Goal: Find contact information: Find contact information

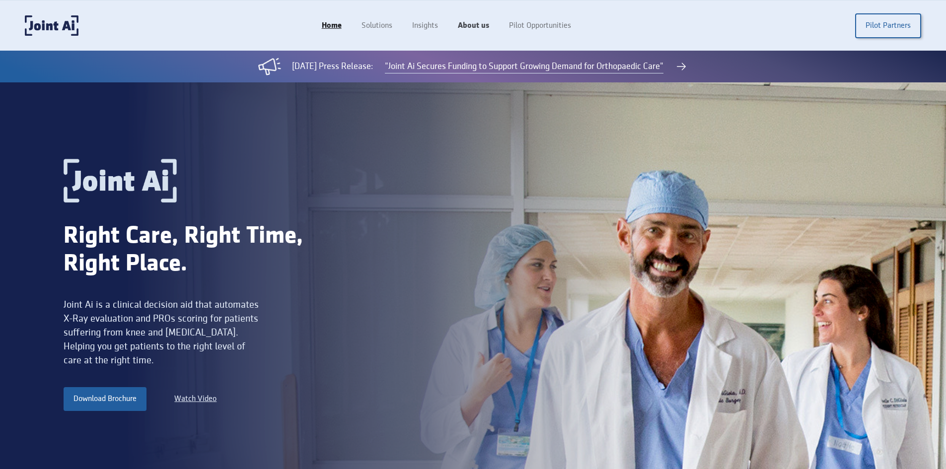
click at [488, 27] on link "About us" at bounding box center [473, 25] width 51 height 19
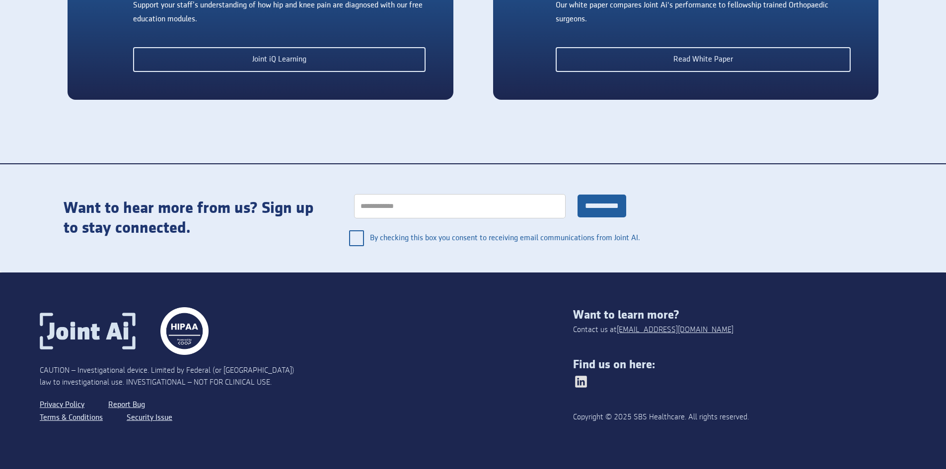
click at [609, 330] on div "Contact us at info@jointai.co" at bounding box center [653, 330] width 160 height 12
copy div "Contact us at"
click at [609, 330] on div "Contact us at info@jointai.co" at bounding box center [653, 330] width 160 height 12
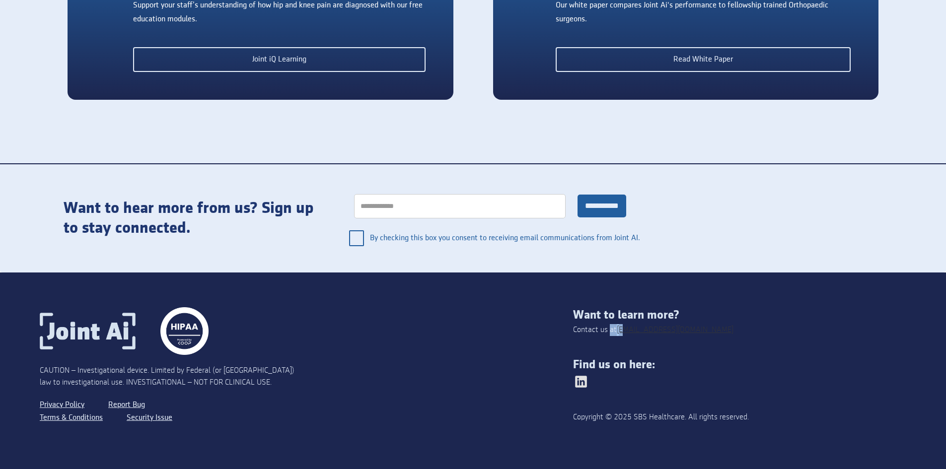
drag, startPoint x: 614, startPoint y: 331, endPoint x: 629, endPoint y: 328, distance: 15.3
click at [629, 328] on div "Contact us at info@jointai.co" at bounding box center [653, 330] width 160 height 12
click at [376, 362] on div "CAUTION – Investigational device. Limited by Federal (or United States) law to …" at bounding box center [306, 371] width 533 height 128
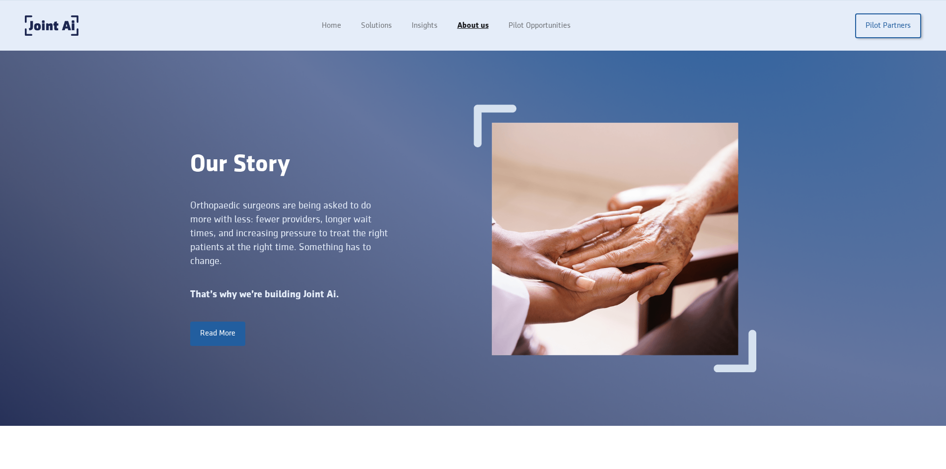
click at [280, 233] on div "Orthopaedic surgeons are being asked to do more with less: fewer providers, lon…" at bounding box center [289, 234] width 198 height 70
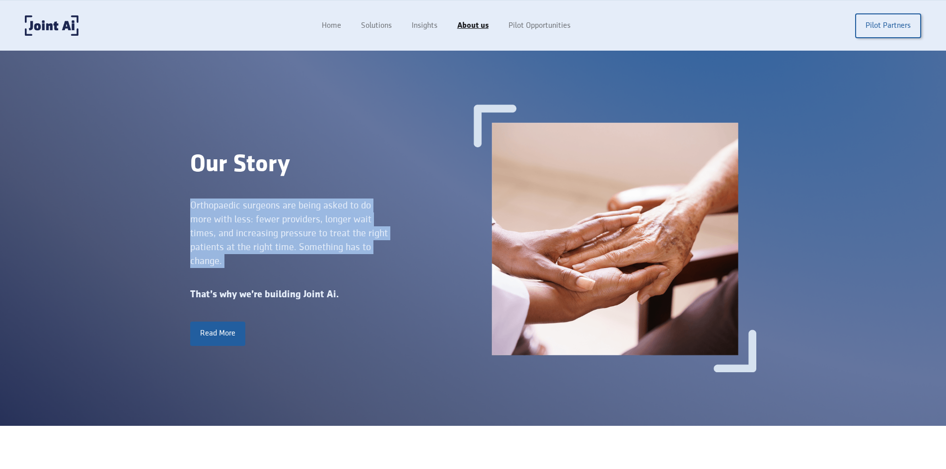
click at [280, 233] on div "Orthopaedic surgeons are being asked to do more with less: fewer providers, lon…" at bounding box center [289, 234] width 198 height 70
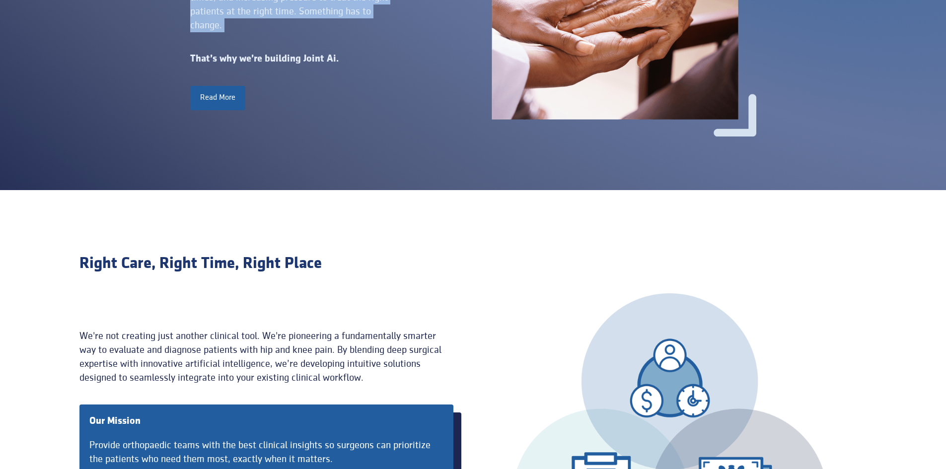
scroll to position [298, 0]
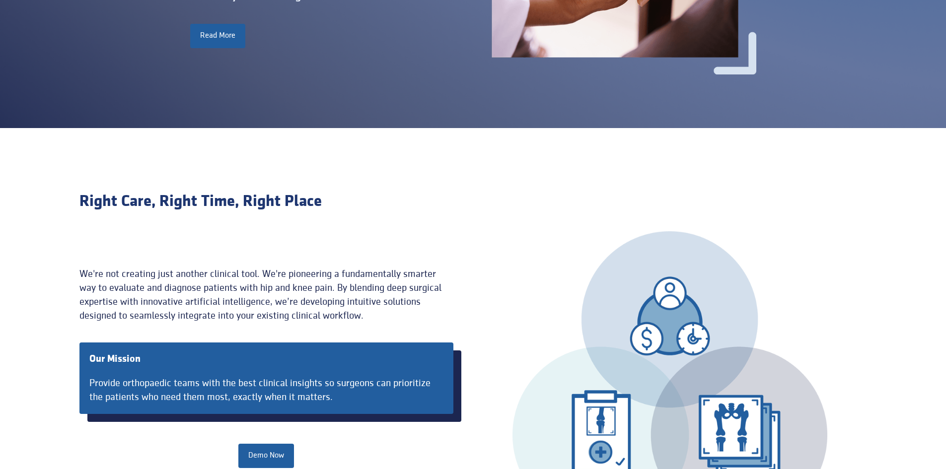
copy div "Orthopaedic surgeons are being asked to do more with less: fewer providers, lon…"
click at [235, 283] on div "We're not creating just another clinical tool. We're pioneering a fundamentally…" at bounding box center [266, 295] width 374 height 56
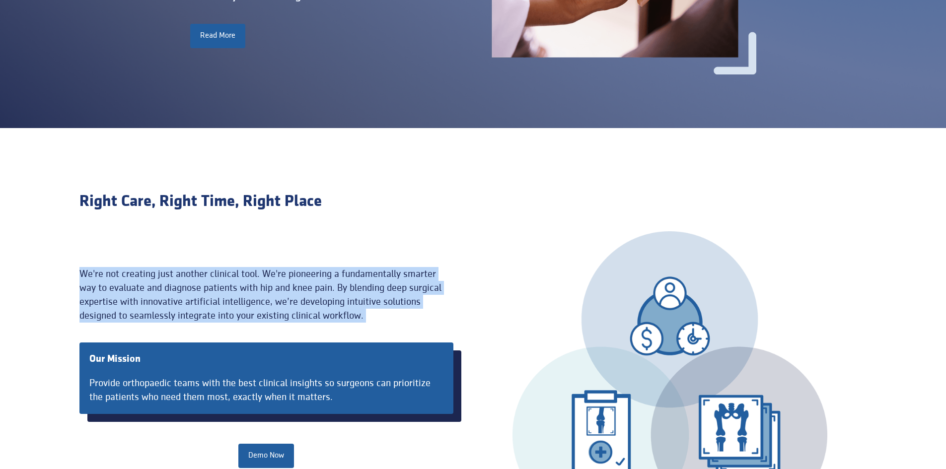
click at [235, 283] on div "We're not creating just another clinical tool. We're pioneering a fundamentally…" at bounding box center [266, 295] width 374 height 56
copy div "We're not creating just another clinical tool. We're pioneering a fundamentally…"
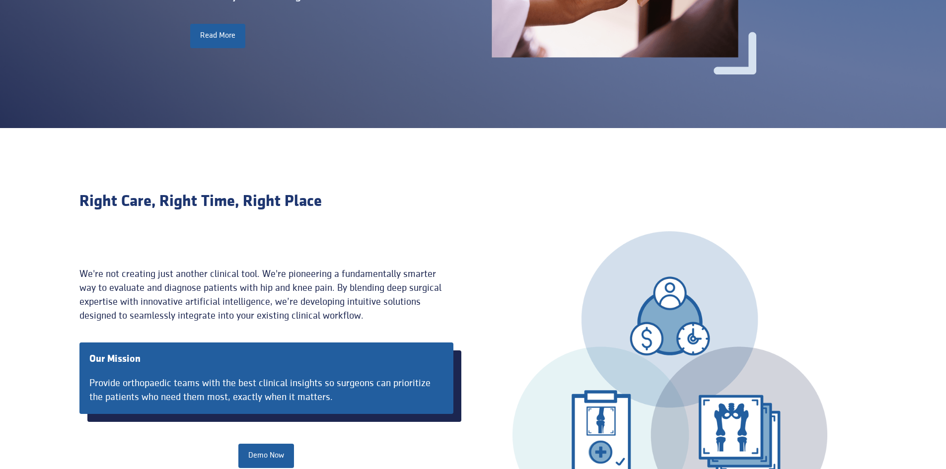
click at [112, 354] on div "Our Mission" at bounding box center [230, 360] width 283 height 14
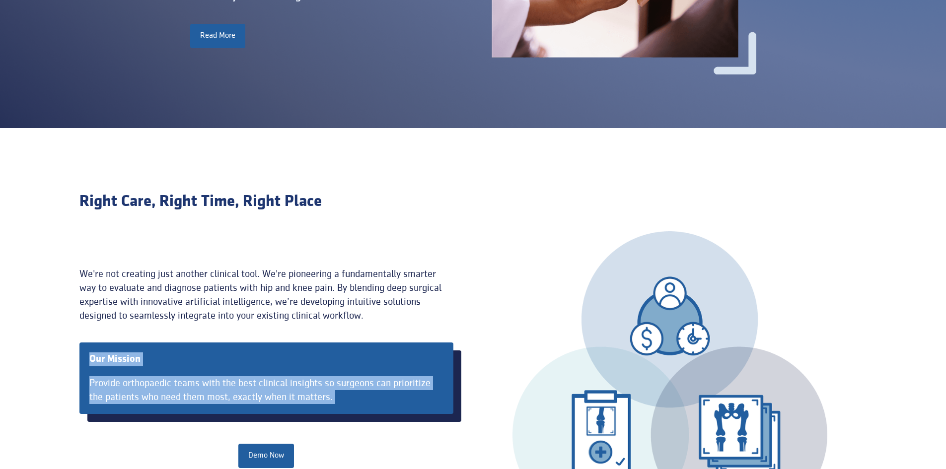
click at [133, 372] on div "Our Mission Provide orthopaedic teams with the best clinical insights so surgeo…" at bounding box center [266, 378] width 374 height 71
copy div "Our Mission Provide orthopaedic teams with the best clinical insights so surgeo…"
